Goal: Task Accomplishment & Management: Manage account settings

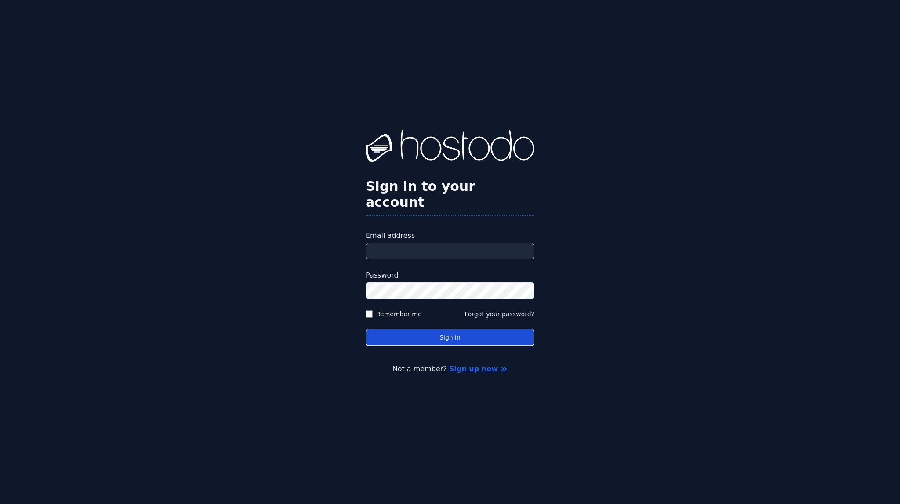
type input "**********"
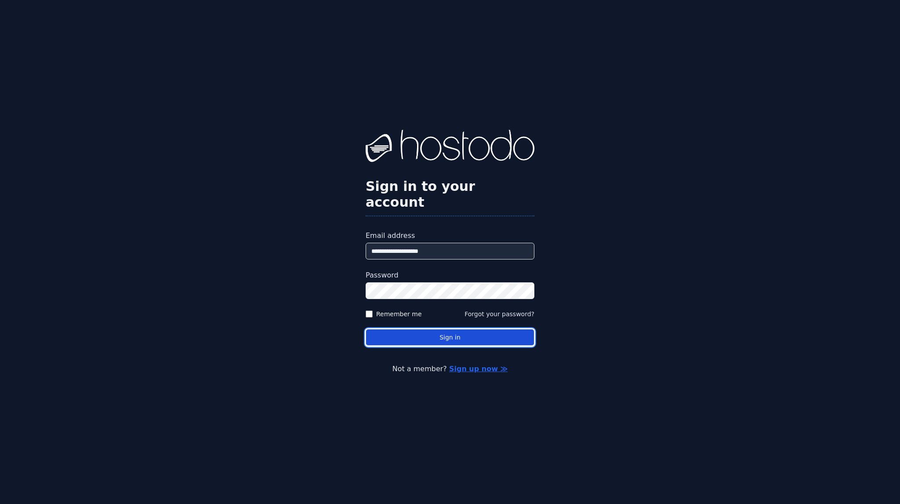
click at [428, 332] on button "Sign in" at bounding box center [450, 337] width 169 height 17
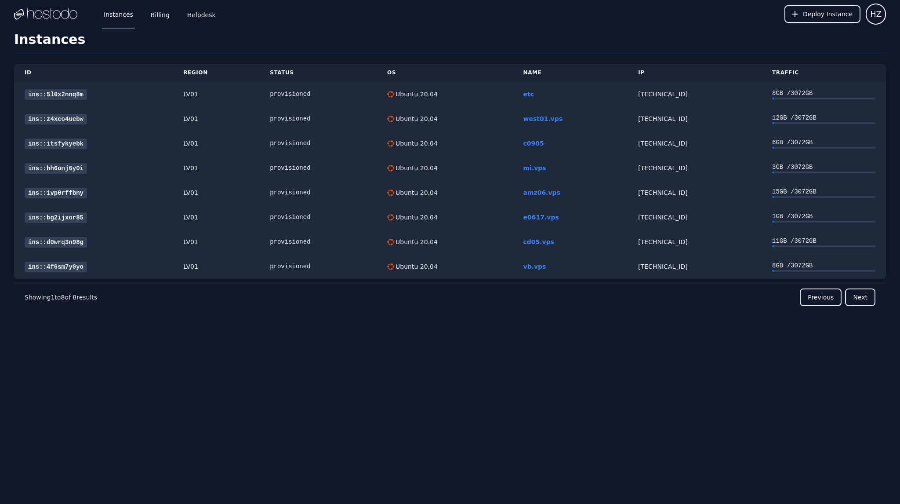
click at [140, 15] on div "Instances Billing Helpdesk" at bounding box center [153, 14] width 130 height 29
click at [150, 13] on link "Billing" at bounding box center [160, 14] width 22 height 29
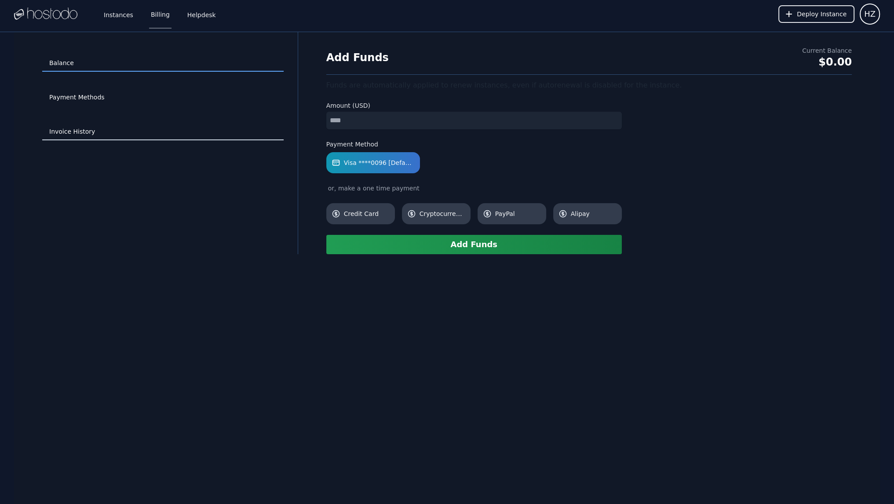
click at [104, 131] on link "Invoice History" at bounding box center [162, 132] width 241 height 17
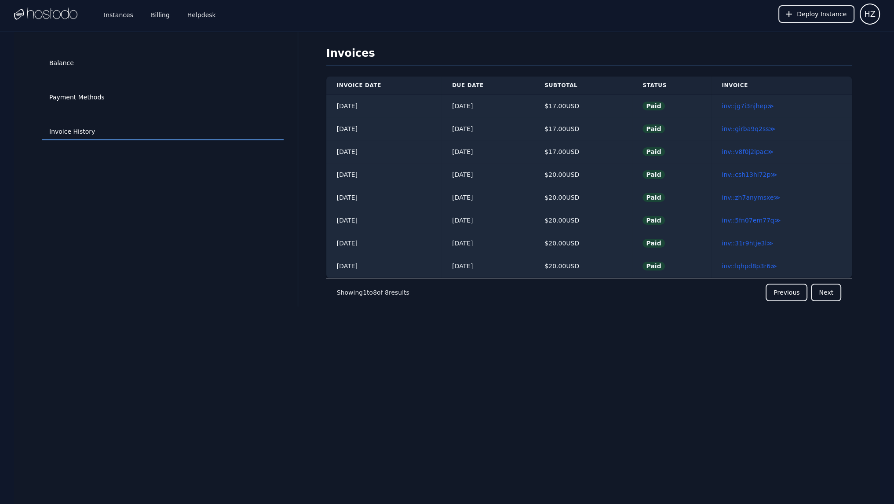
click at [5, 335] on div "Balance Payment Methods Invoice History Invoices Invoice Date Due Date Subtotal…" at bounding box center [447, 284] width 894 height 504
